Goal: Task Accomplishment & Management: Use online tool/utility

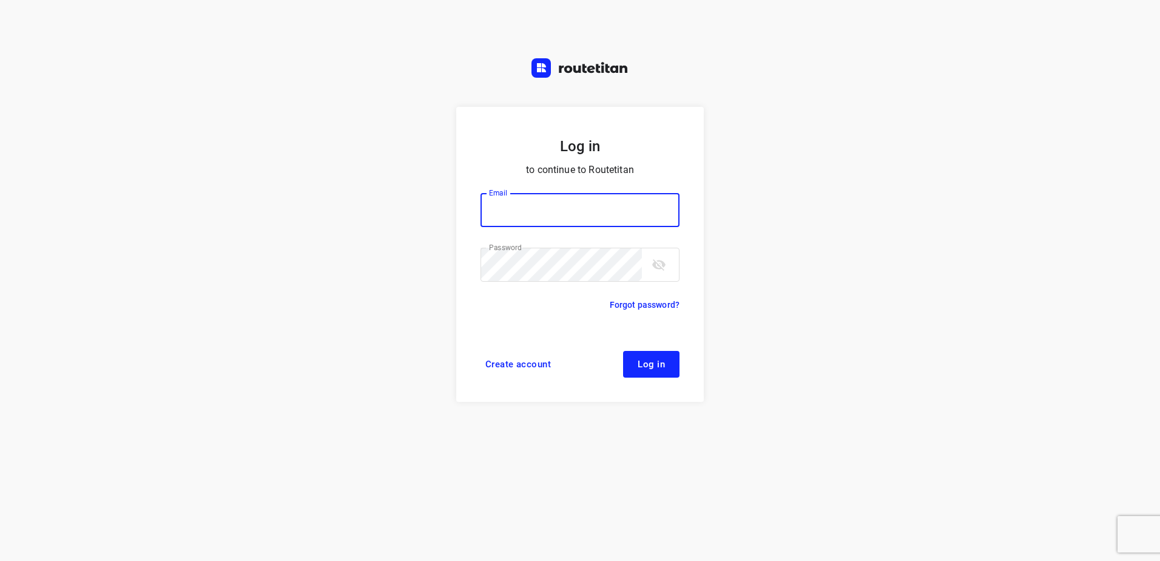
type input "[EMAIL_ADDRESS][DOMAIN_NAME]"
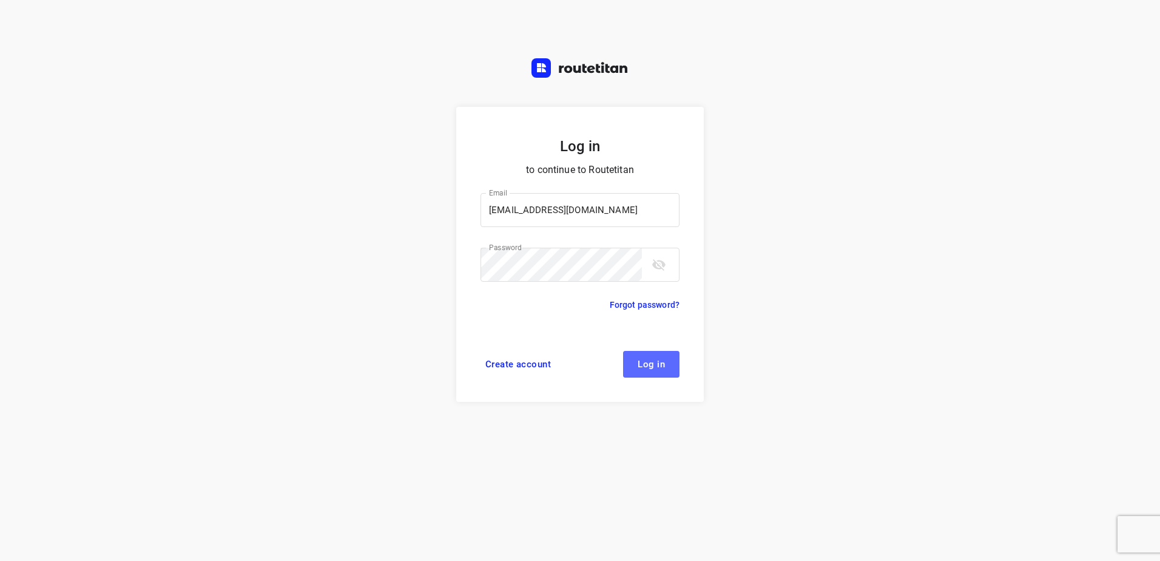
click at [629, 355] on button "Log in" at bounding box center [651, 364] width 56 height 27
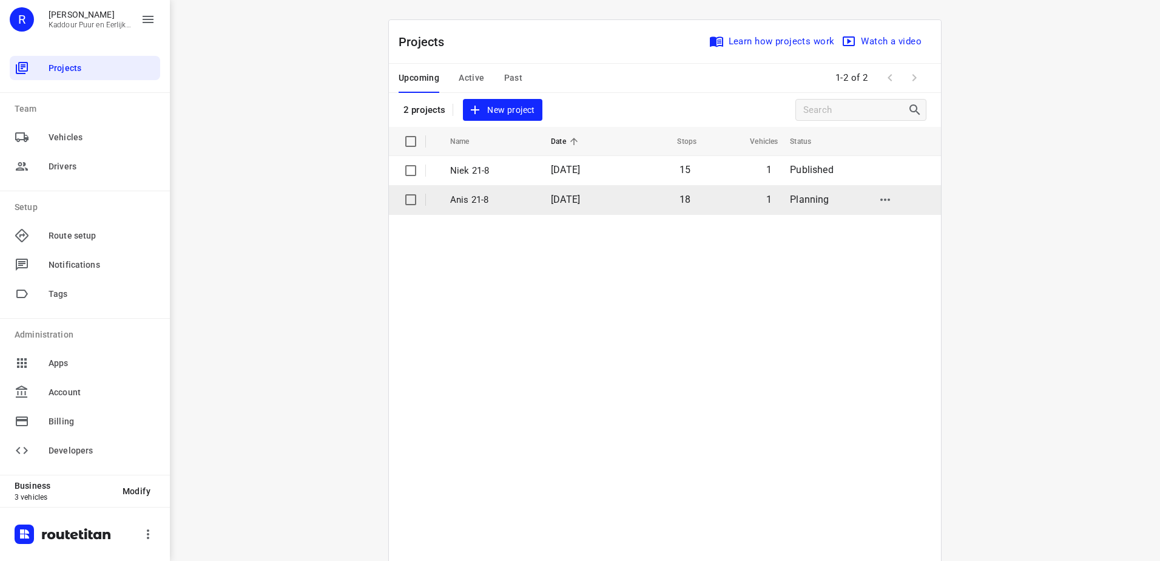
click at [580, 203] on span "[DATE]" at bounding box center [565, 200] width 29 height 12
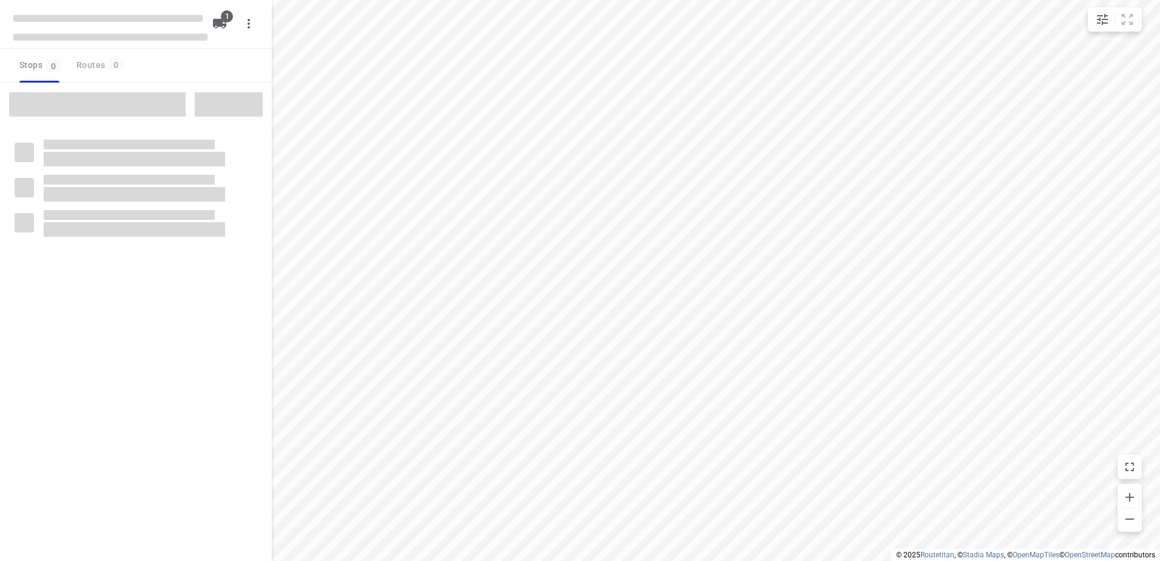
type input "distance"
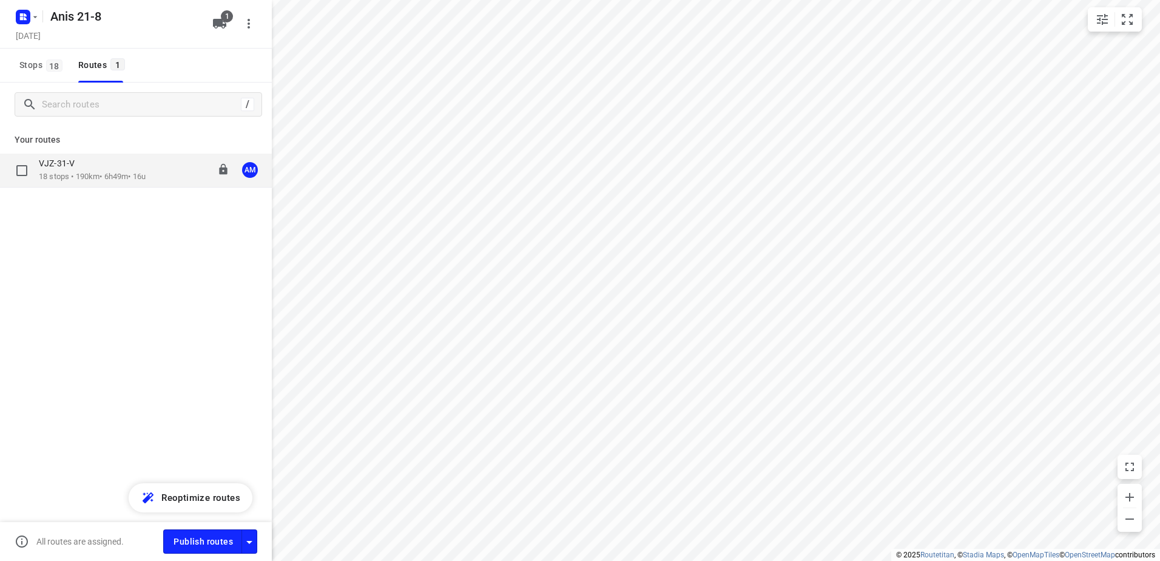
click at [133, 166] on div "VJZ-31-V" at bounding box center [92, 164] width 107 height 13
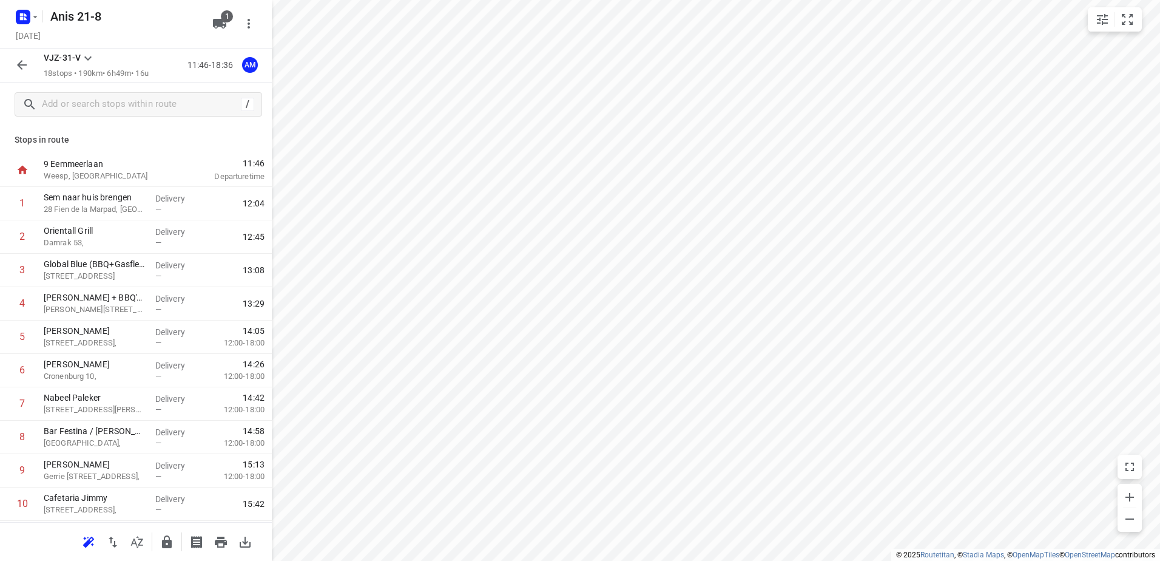
click at [29, 65] on button "button" at bounding box center [22, 65] width 24 height 24
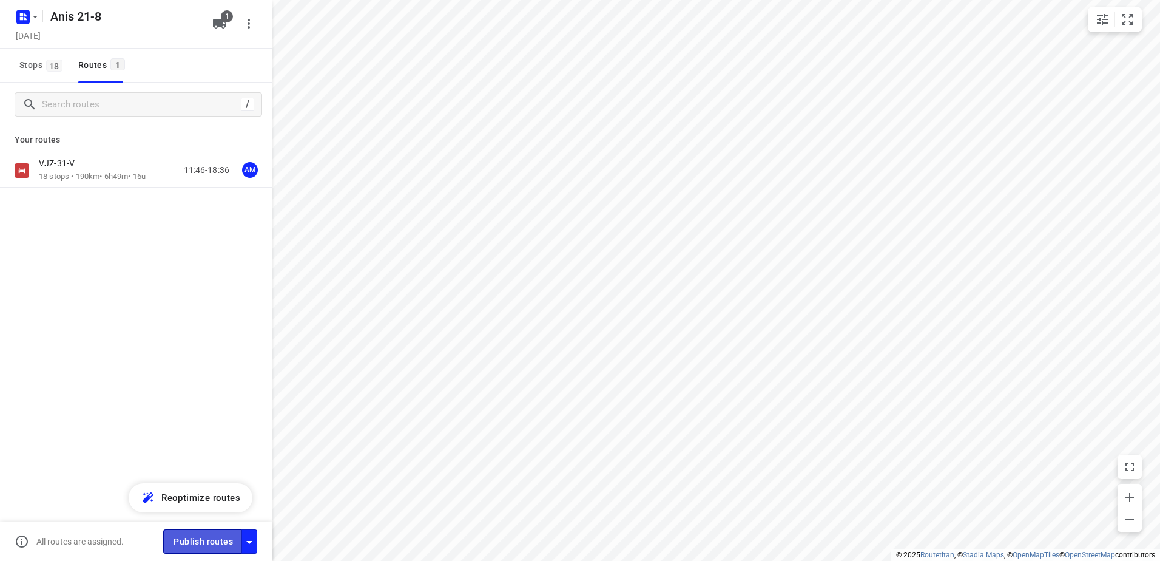
click at [212, 534] on span "Publish routes" at bounding box center [202, 541] width 59 height 15
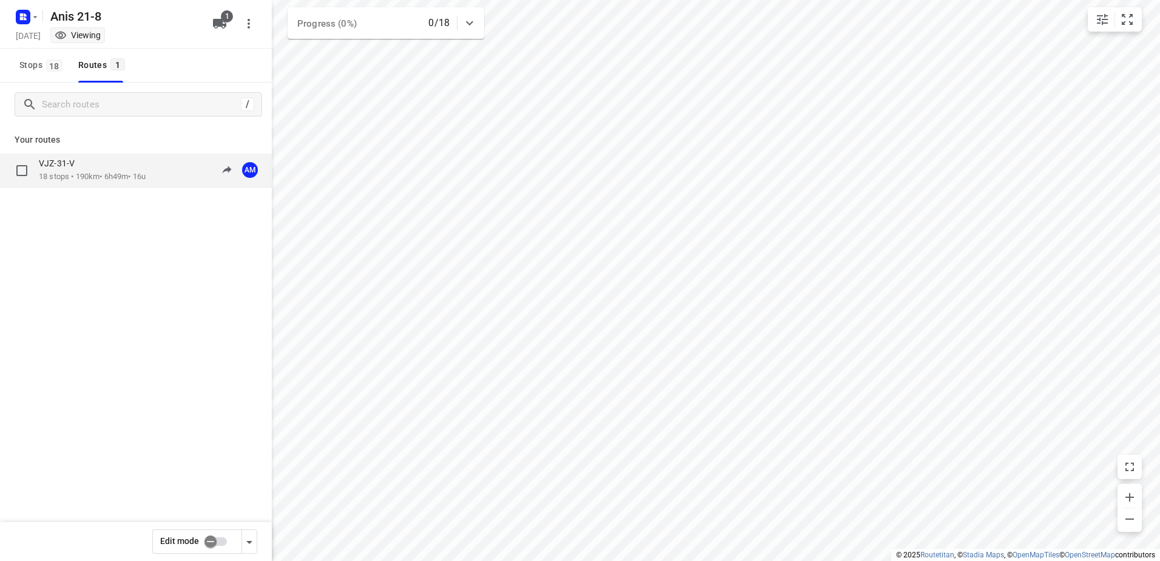
click at [118, 159] on div "VJZ-31-V" at bounding box center [92, 164] width 107 height 13
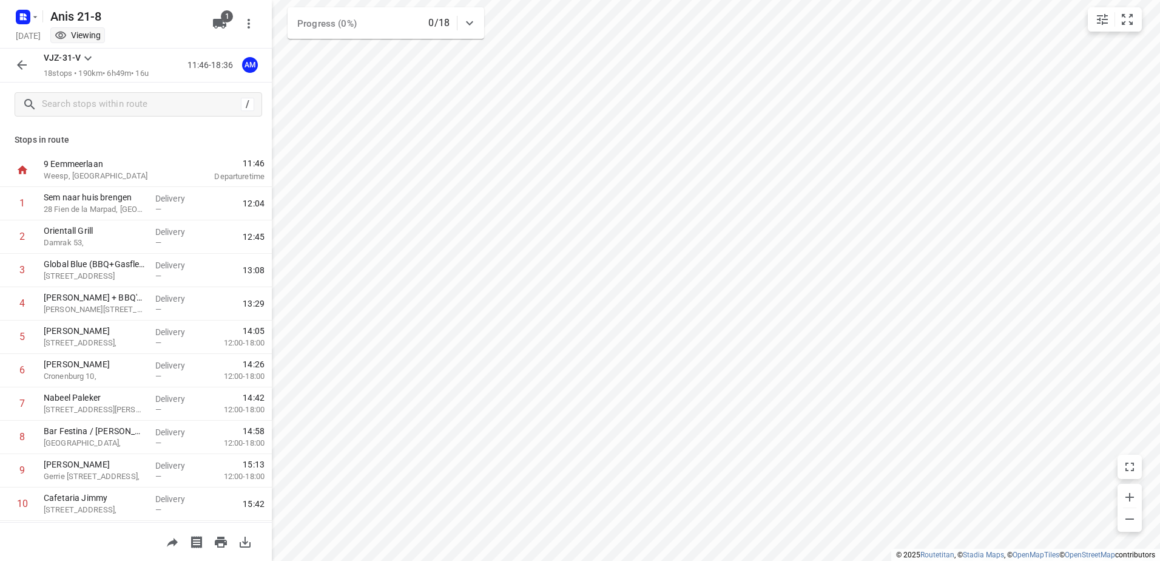
click at [140, 166] on p "9 Eemmeerlaan" at bounding box center [107, 164] width 126 height 12
click at [107, 170] on p "Weesp, [GEOGRAPHIC_DATA]" at bounding box center [107, 176] width 126 height 12
click at [26, 13] on rect "button" at bounding box center [23, 17] width 15 height 15
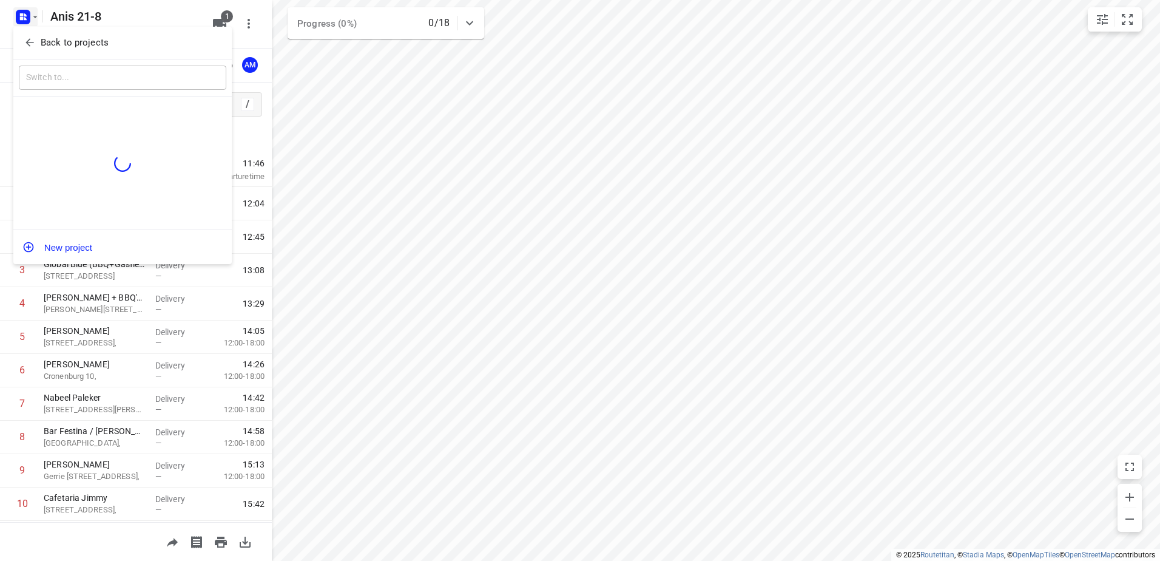
click at [32, 36] on span "Back to projects" at bounding box center [123, 43] width 198 height 14
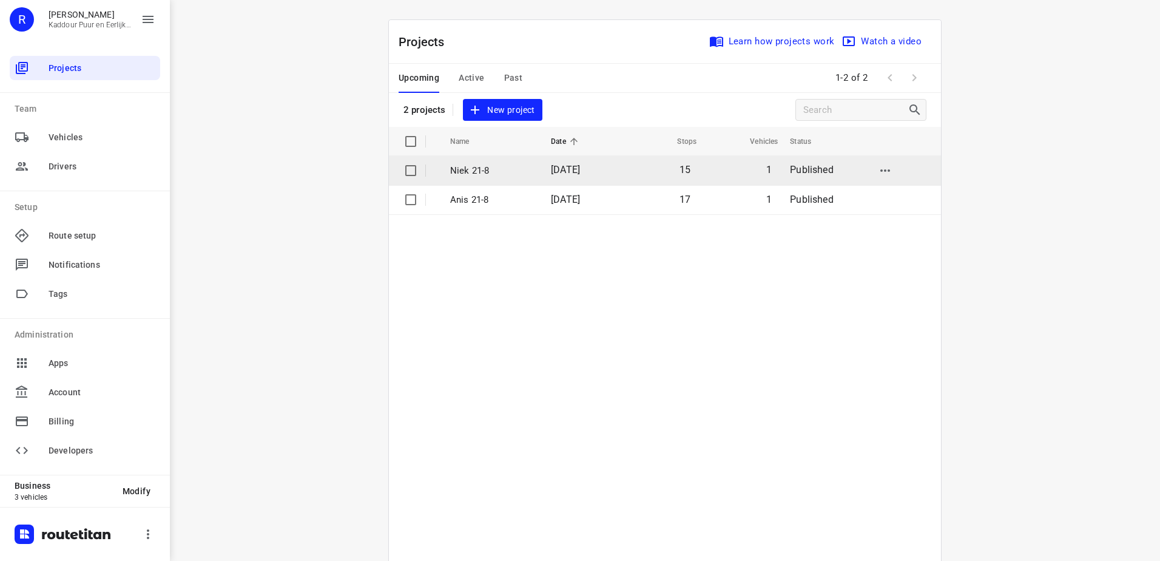
click at [616, 178] on td "[DATE]" at bounding box center [580, 170] width 79 height 29
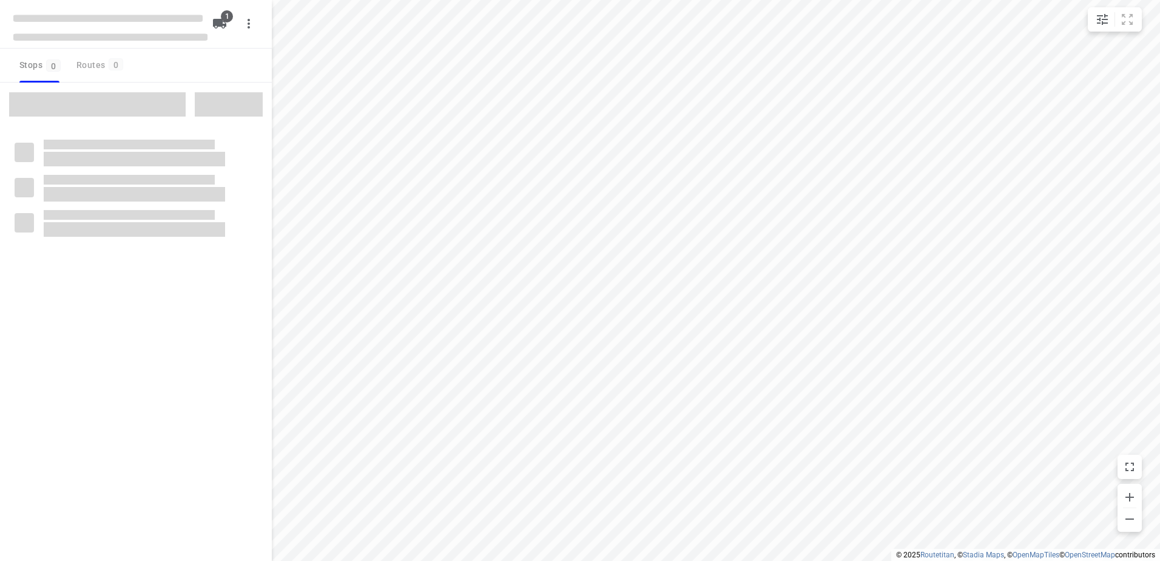
type input "distance"
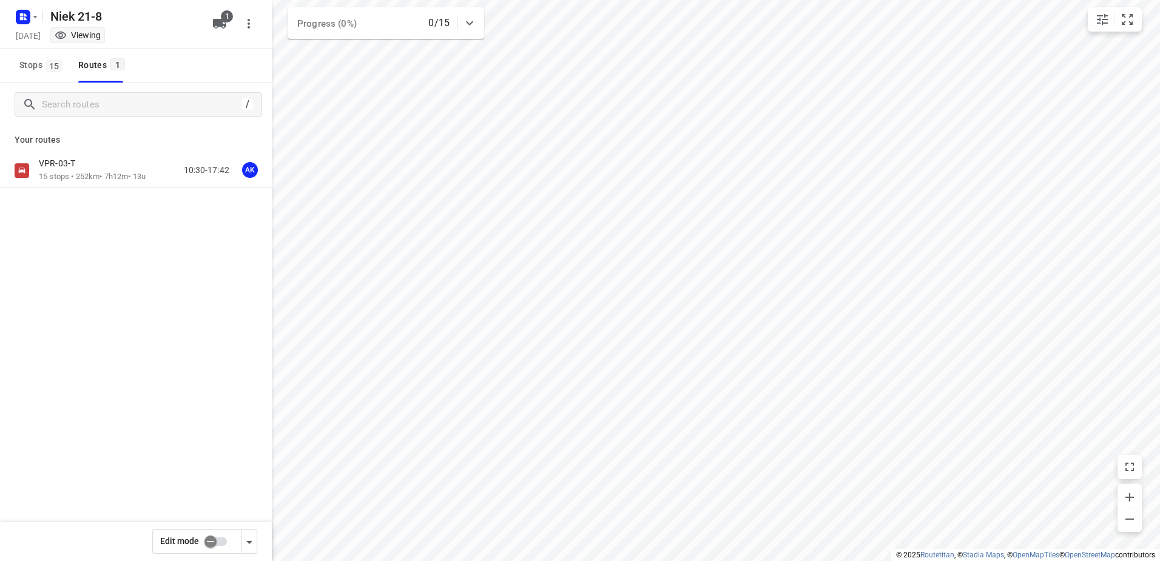
drag, startPoint x: 142, startPoint y: 150, endPoint x: 133, endPoint y: 152, distance: 8.8
click at [139, 151] on div "Your routes VPR-03-T 15 stops • 252km • 7h12m • 13u 10:30-17:42 AK" at bounding box center [136, 199] width 272 height 146
click at [146, 169] on div "VPR-03-T" at bounding box center [92, 164] width 107 height 13
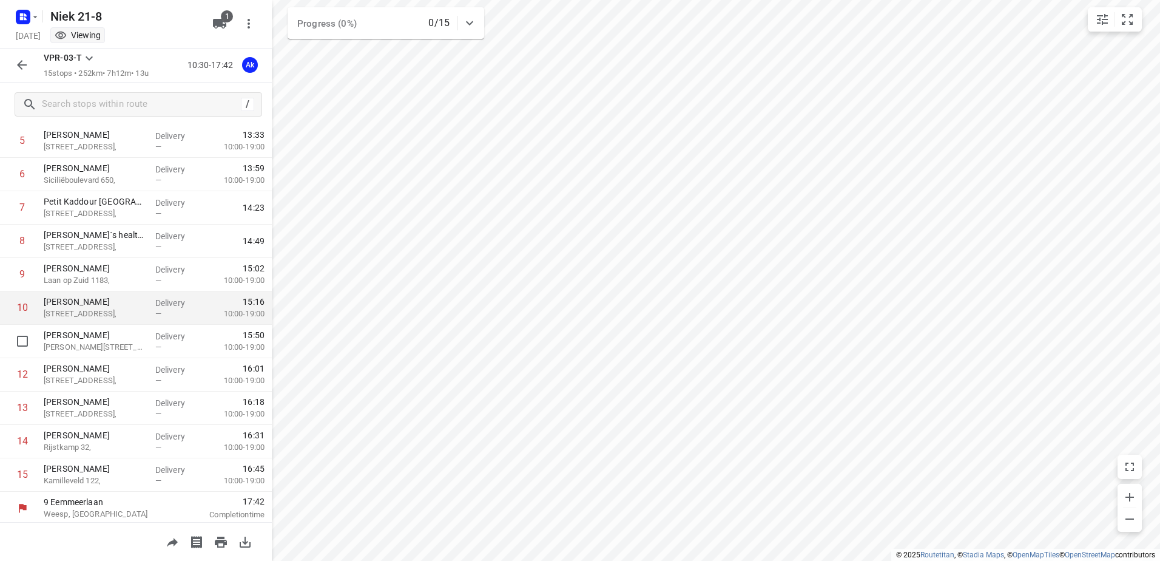
scroll to position [232, 0]
click at [23, 22] on rect "button" at bounding box center [23, 17] width 15 height 15
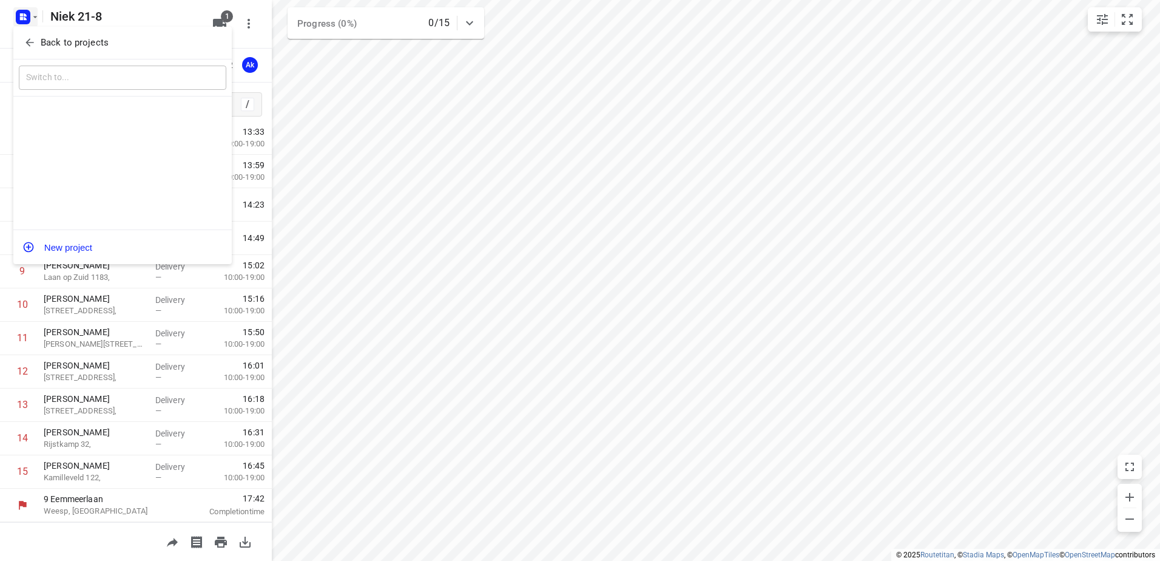
click at [26, 45] on icon "button" at bounding box center [30, 42] width 12 height 12
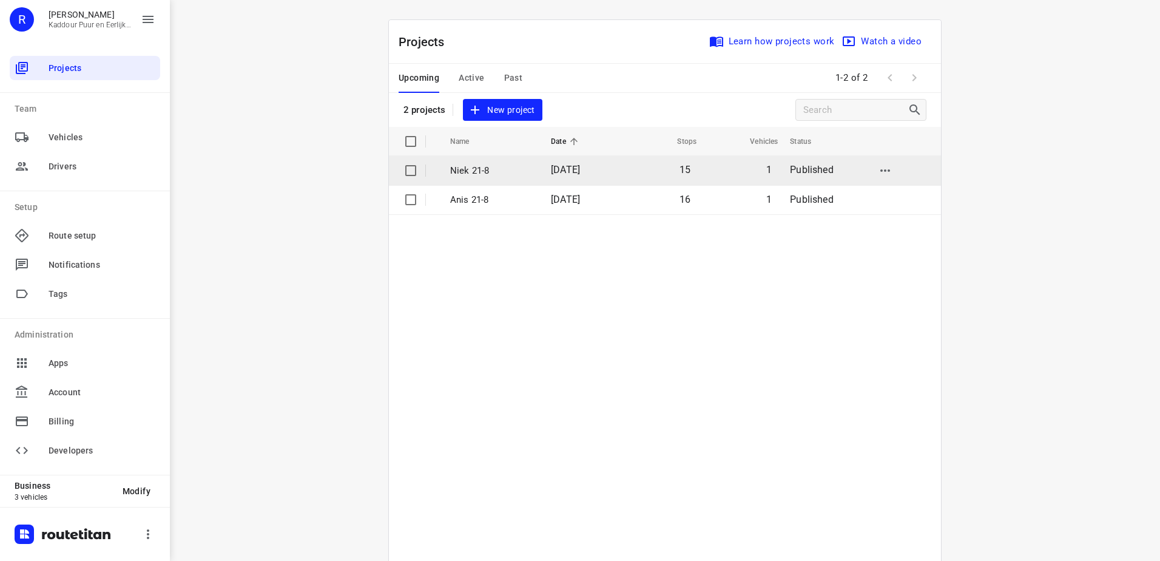
click at [510, 161] on td "Niek 21-8" at bounding box center [489, 170] width 103 height 29
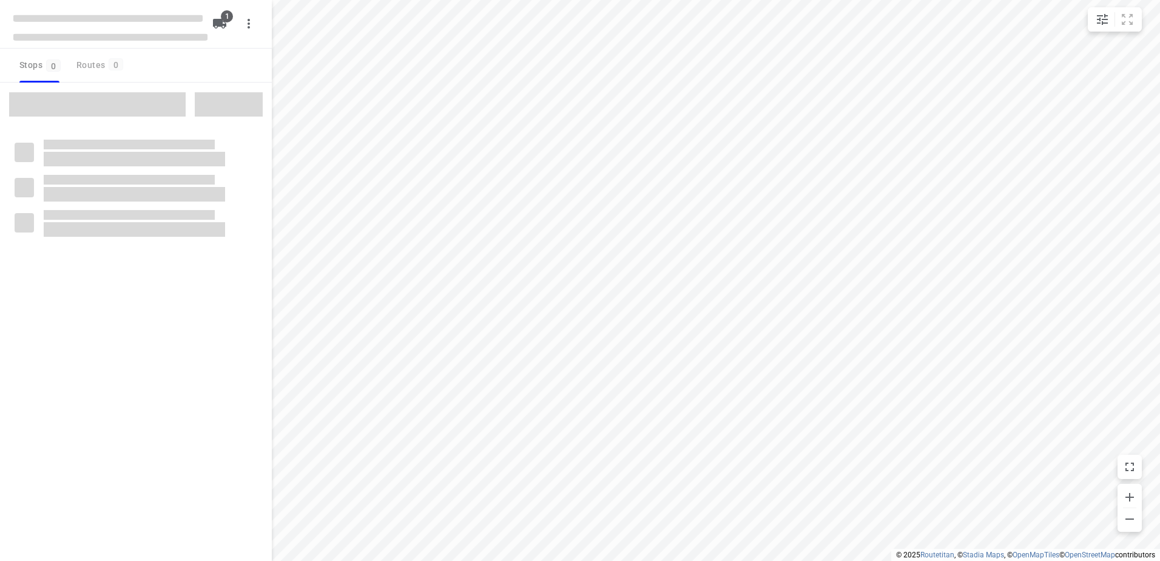
type input "distance"
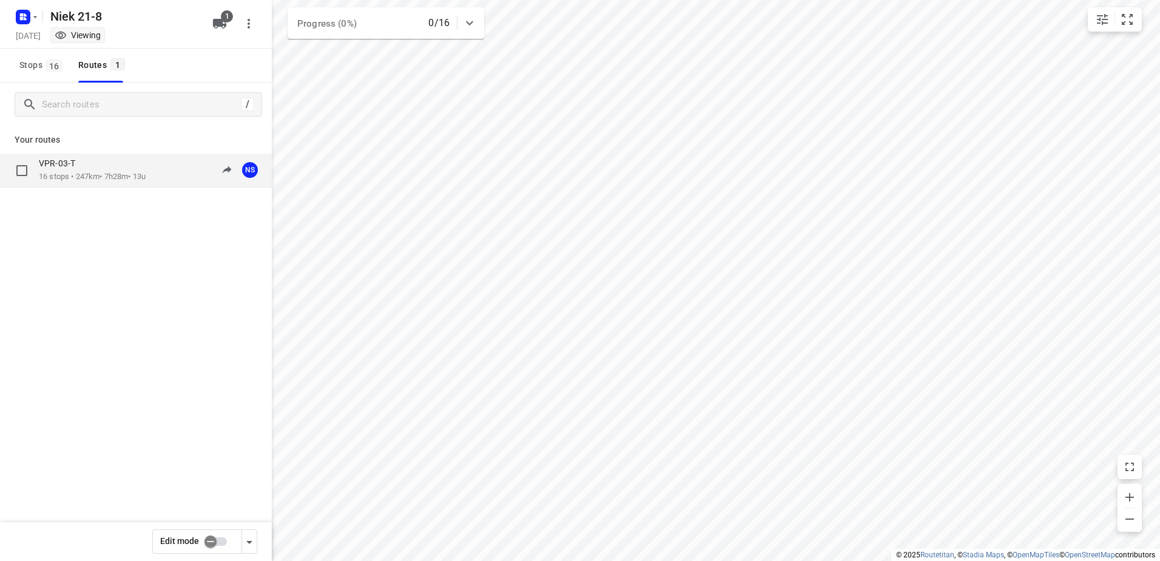
click at [146, 173] on p "16 stops • 247km • 7h28m • 13u" at bounding box center [92, 177] width 107 height 12
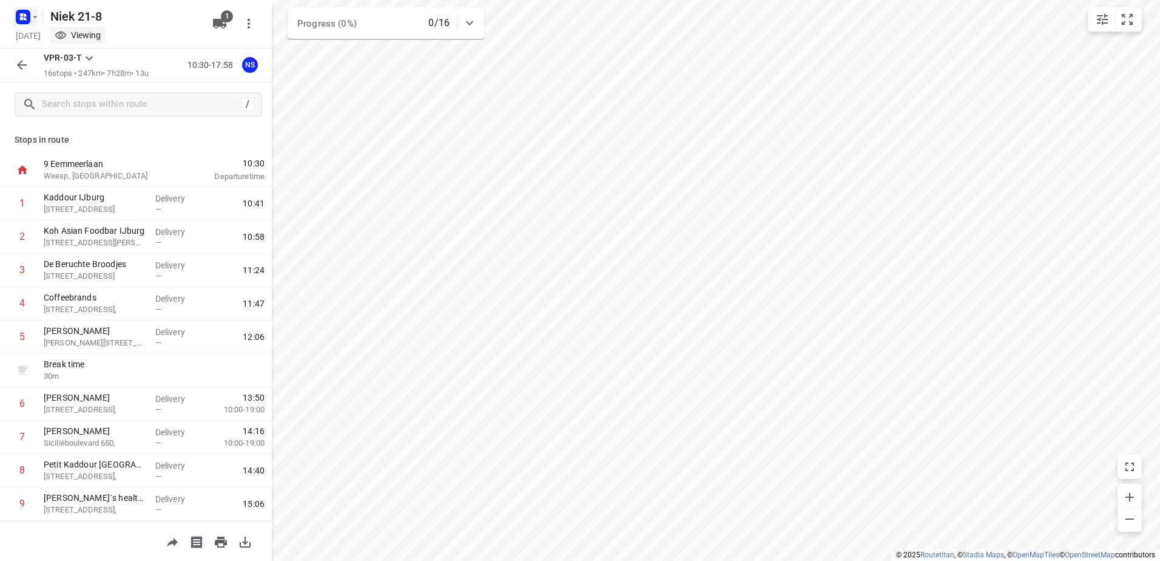
click at [25, 18] on icon "button" at bounding box center [25, 18] width 3 height 3
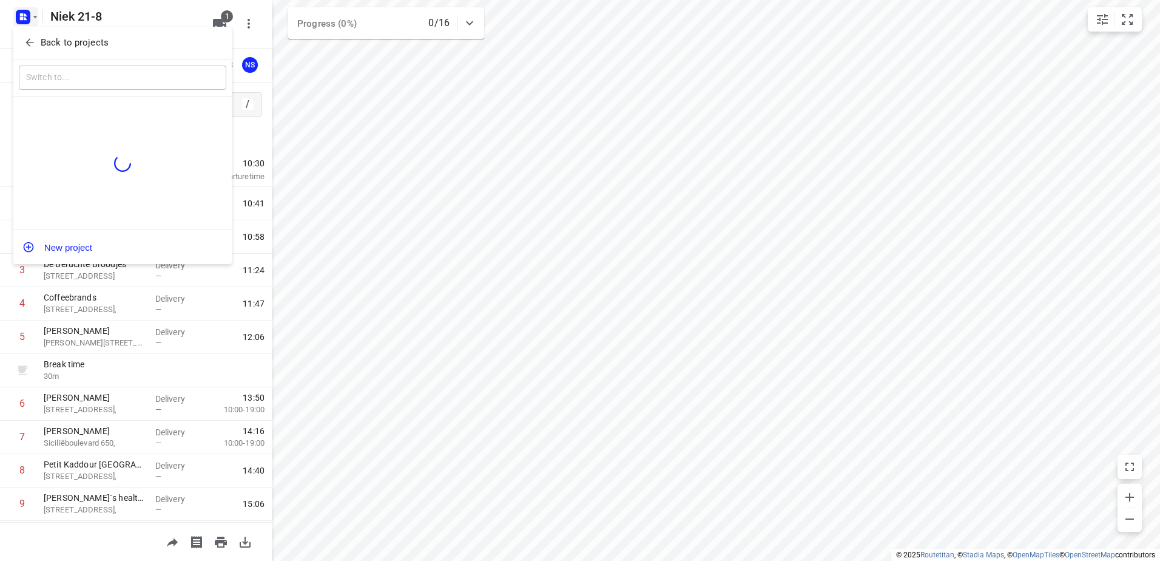
click at [30, 42] on icon "button" at bounding box center [30, 42] width 12 height 12
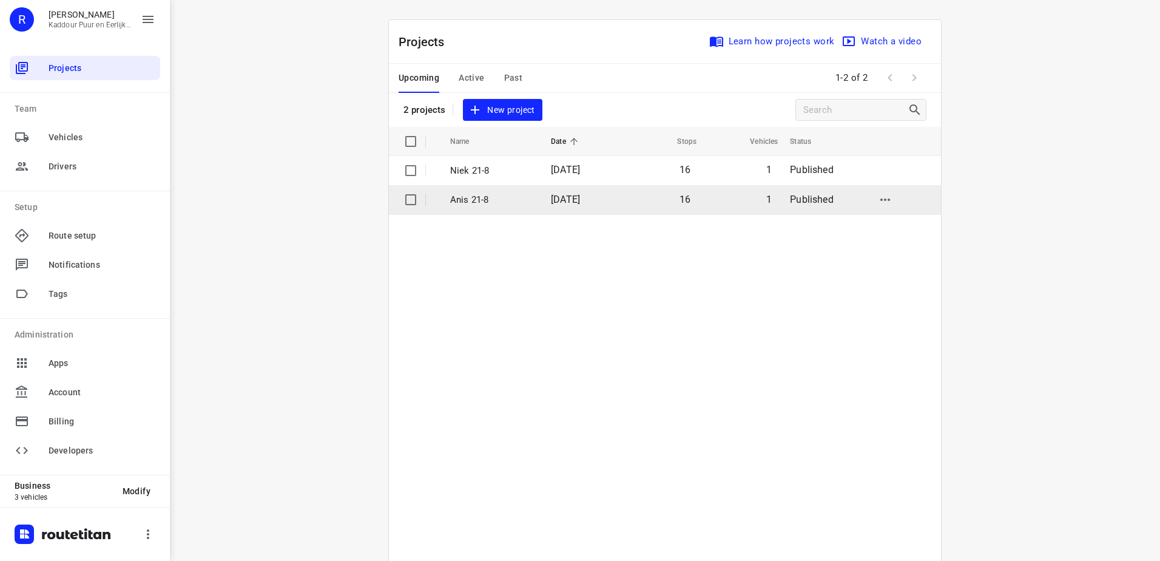
click at [596, 207] on td "[DATE]" at bounding box center [580, 199] width 79 height 29
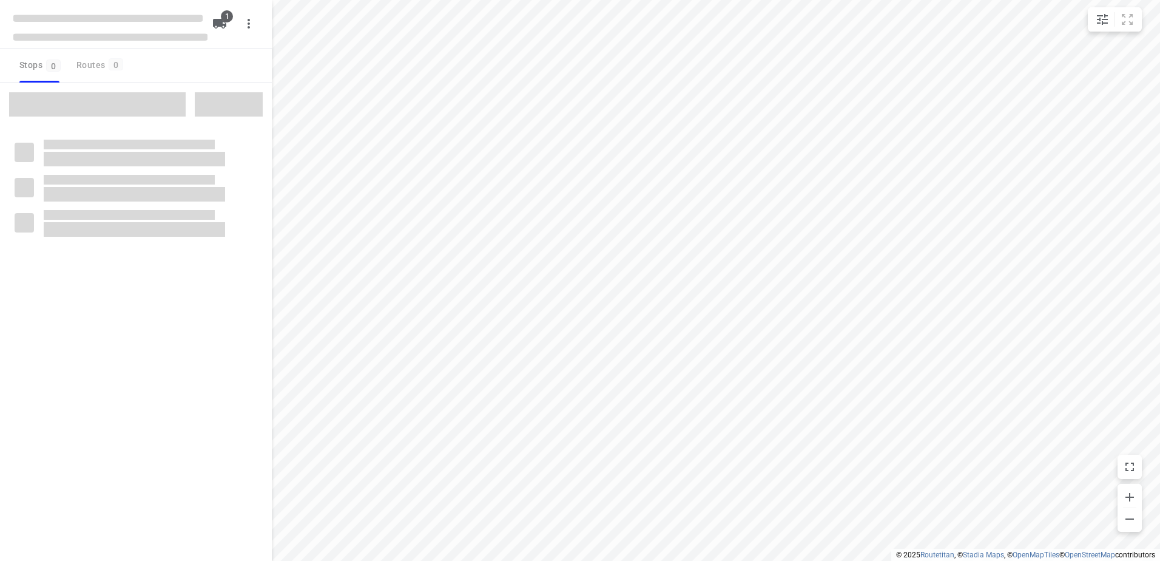
type input "distance"
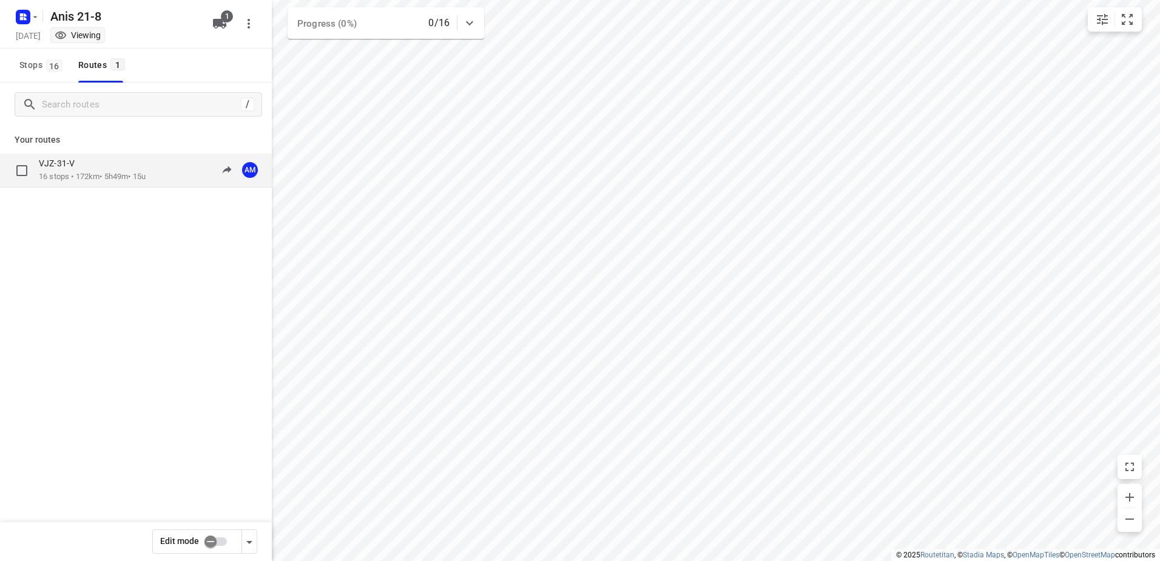
click at [122, 167] on div "VJZ-31-V" at bounding box center [92, 164] width 107 height 13
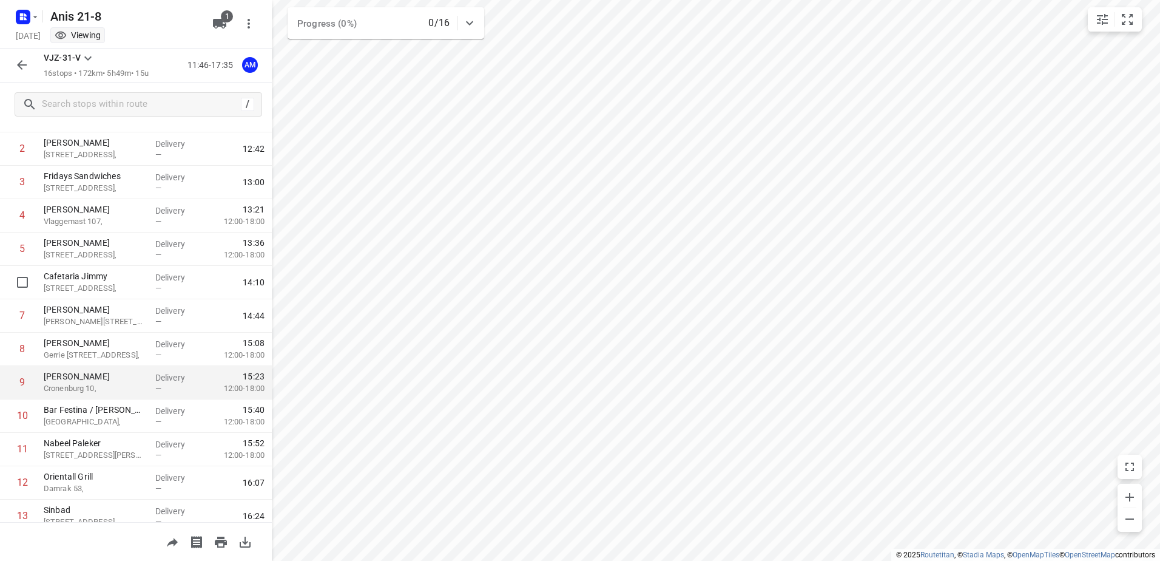
scroll to position [182, 0]
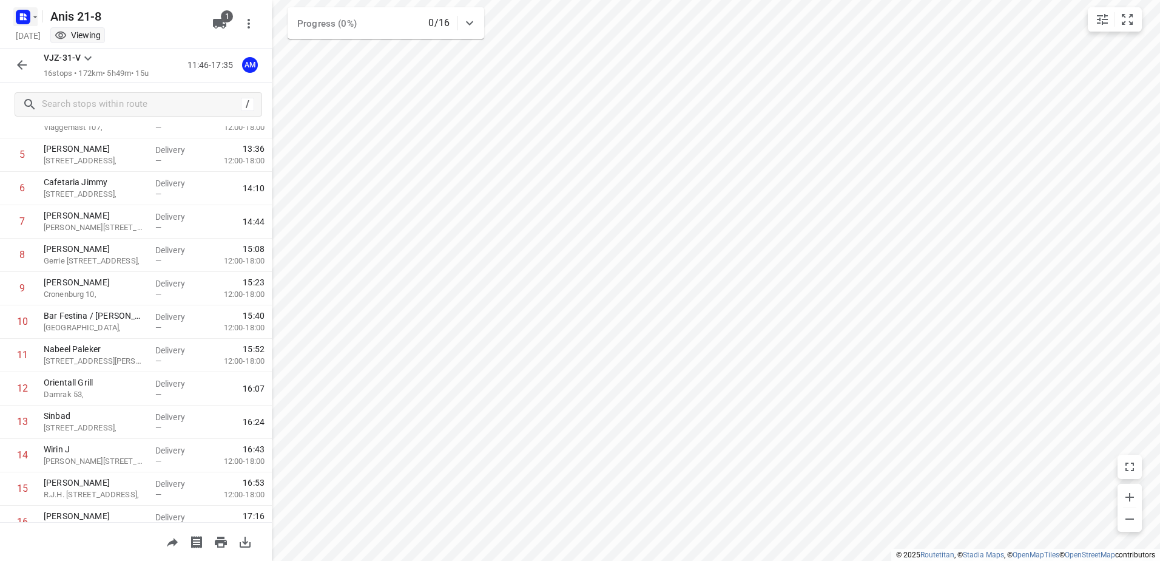
click at [18, 15] on rect "button" at bounding box center [23, 17] width 15 height 15
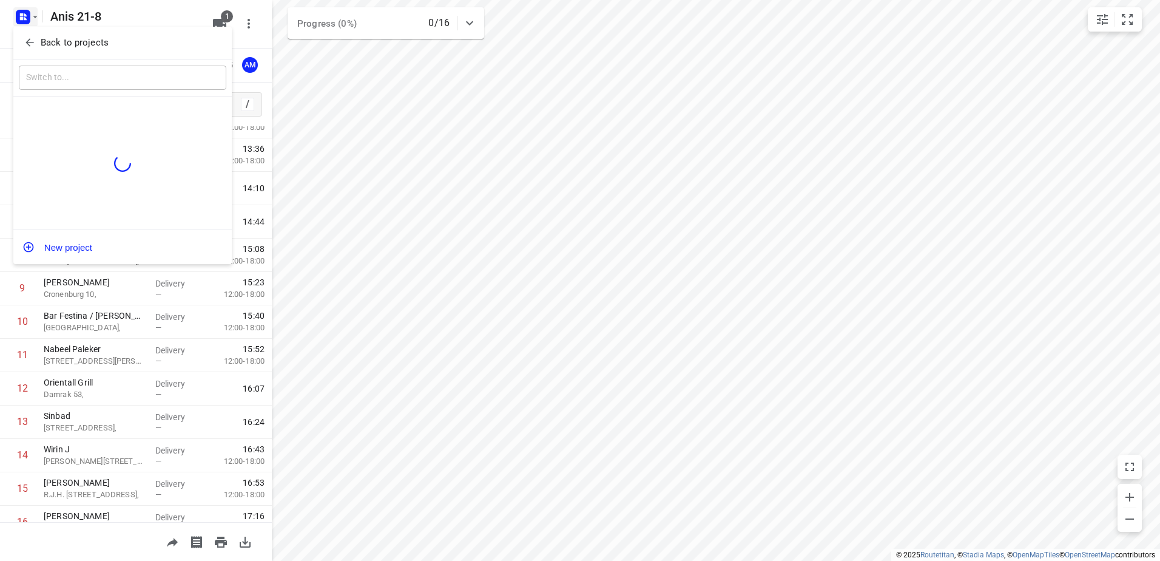
click at [25, 36] on span "Back to projects" at bounding box center [123, 43] width 198 height 14
